Goal: Information Seeking & Learning: Learn about a topic

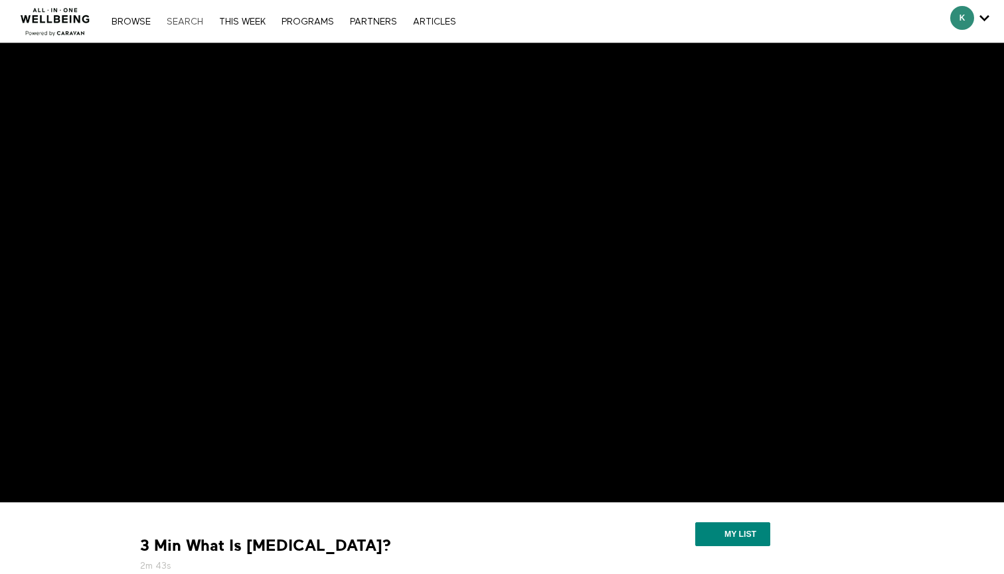
click at [183, 24] on link "Search" at bounding box center [185, 21] width 50 height 9
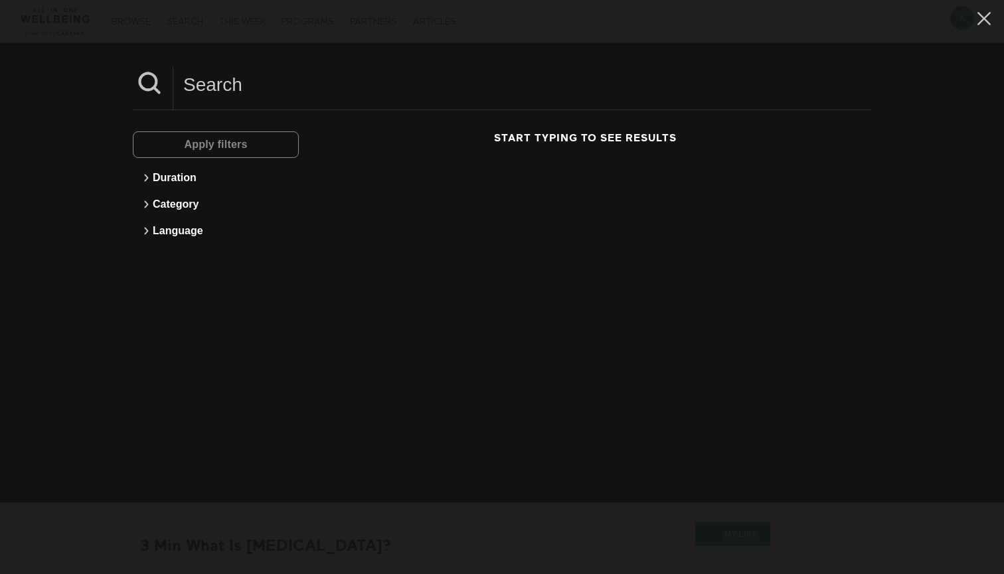
click at [225, 93] on input at bounding box center [522, 84] width 698 height 37
type input "lung health"
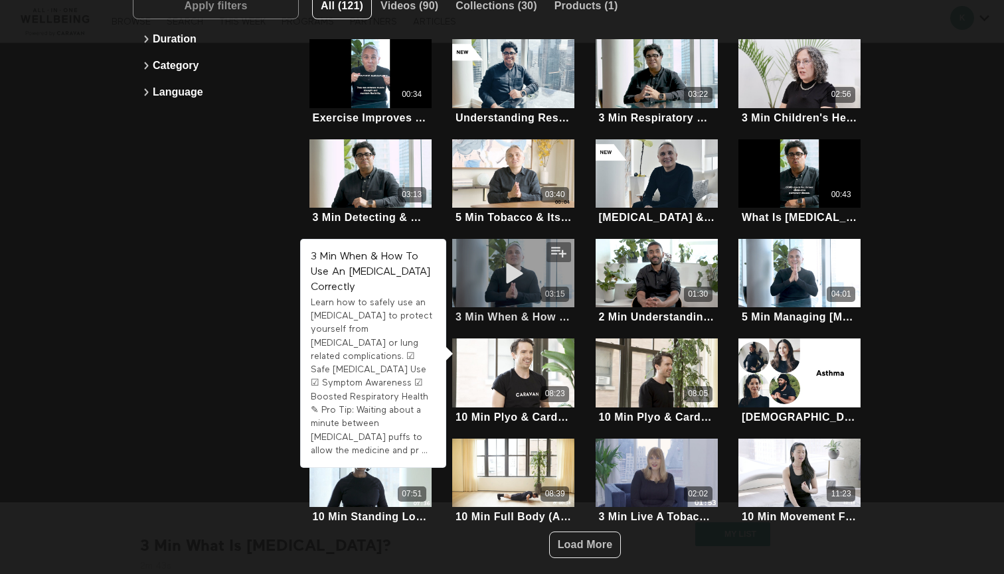
scroll to position [141, 0]
